Goal: Transaction & Acquisition: Register for event/course

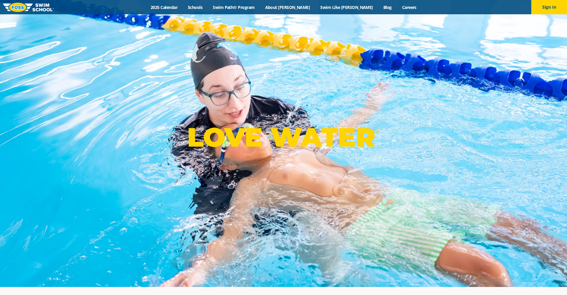
scroll to position [14, 0]
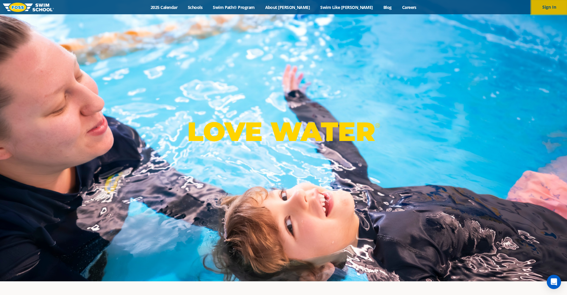
click at [551, 6] on button "Sign In" at bounding box center [550, 7] width 36 height 14
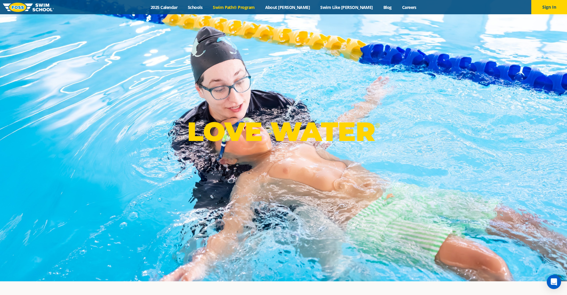
click at [260, 8] on link "Swim Path® Program" at bounding box center [234, 7] width 52 height 6
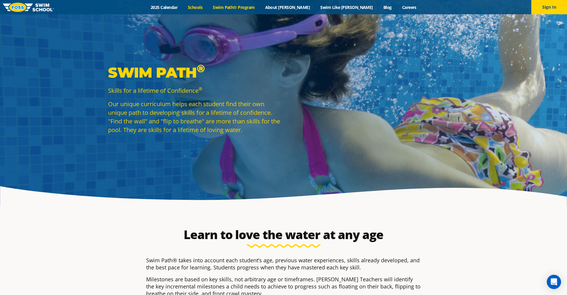
click at [208, 10] on link "Schools" at bounding box center [195, 7] width 25 height 6
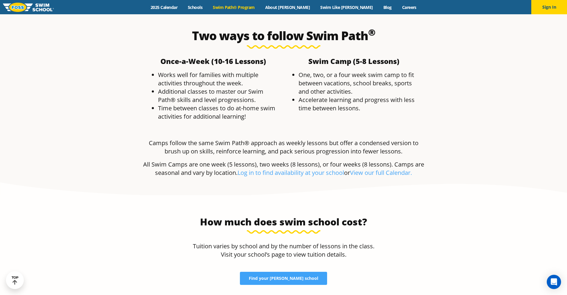
scroll to position [1132, 0]
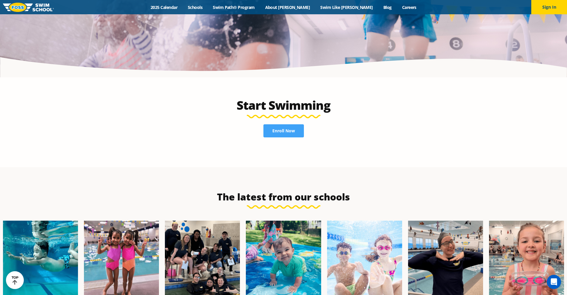
scroll to position [1224, 0]
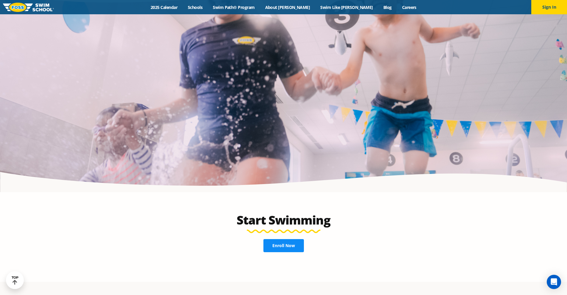
click at [295, 239] on link "Enroll Now" at bounding box center [284, 245] width 41 height 13
